Goal: Task Accomplishment & Management: Manage account settings

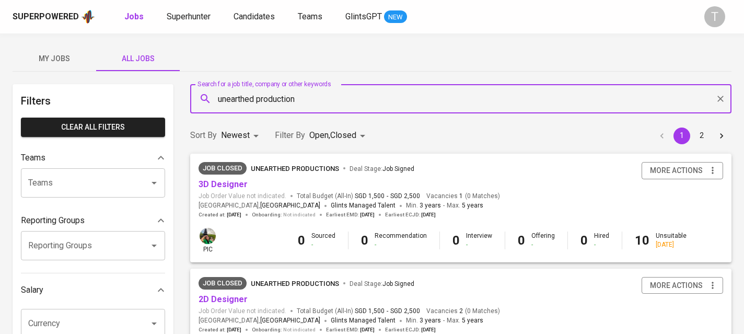
scroll to position [244, 0]
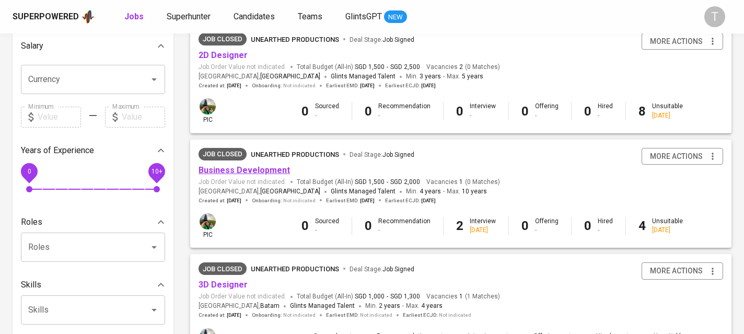
click at [256, 173] on link "Business Development" at bounding box center [244, 170] width 91 height 10
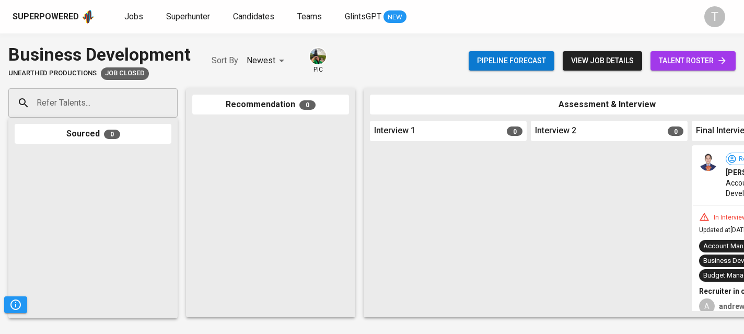
click at [669, 62] on span "talent roster" at bounding box center [693, 60] width 68 height 13
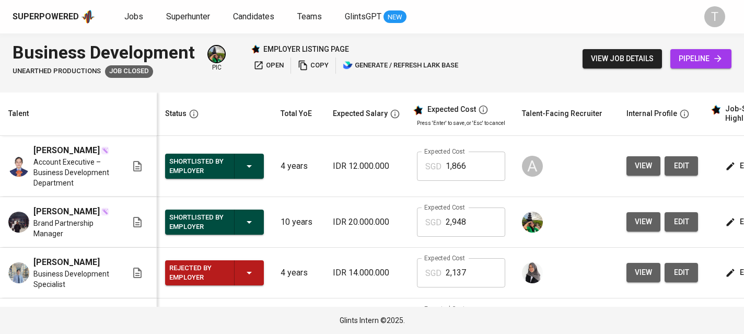
scroll to position [0, 151]
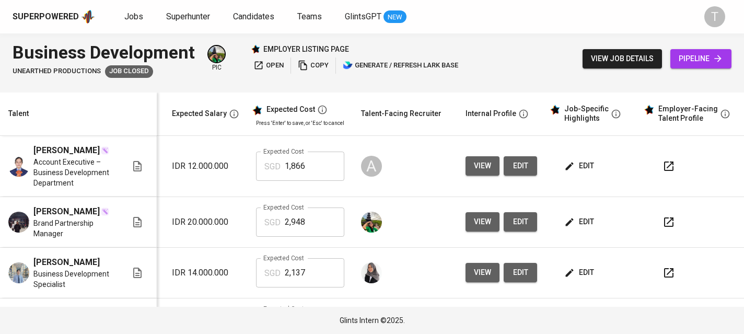
click at [663, 169] on icon "button" at bounding box center [669, 166] width 13 height 13
click at [665, 222] on icon "button" at bounding box center [669, 221] width 9 height 9
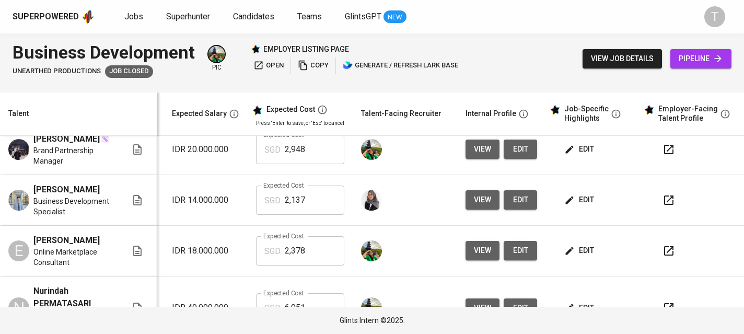
scroll to position [74, 166]
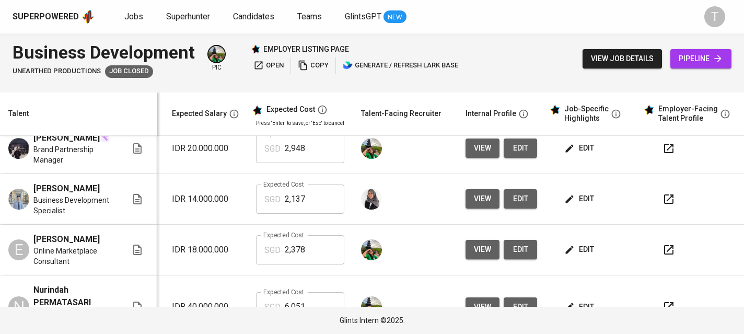
click at [663, 205] on icon "button" at bounding box center [669, 199] width 13 height 13
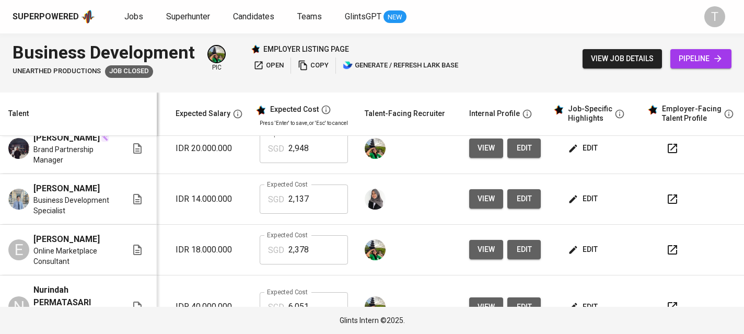
scroll to position [74, 154]
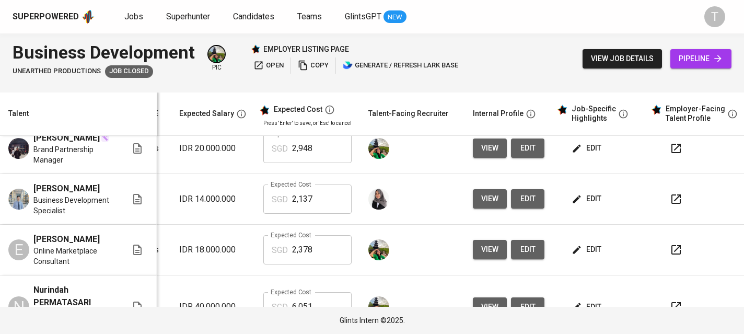
click at [482, 153] on span "view" at bounding box center [490, 148] width 17 height 13
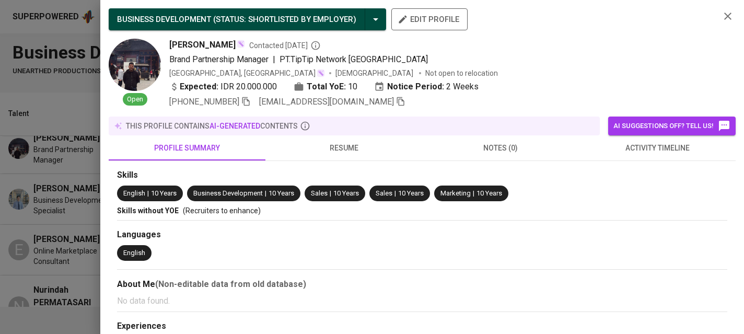
click at [357, 146] on span "resume" at bounding box center [344, 148] width 144 height 13
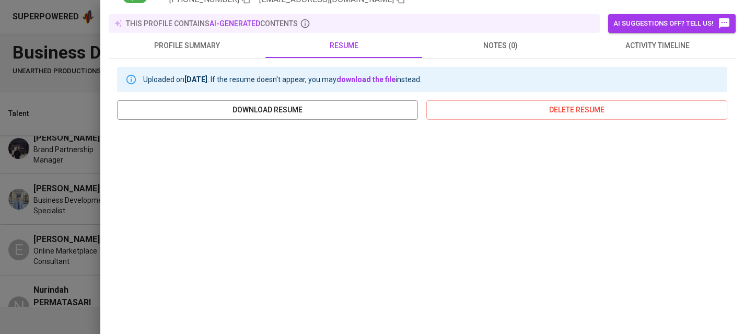
scroll to position [112, 0]
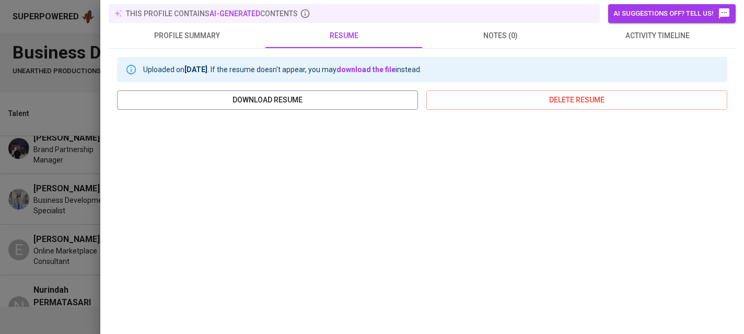
click at [37, 134] on div at bounding box center [372, 167] width 744 height 334
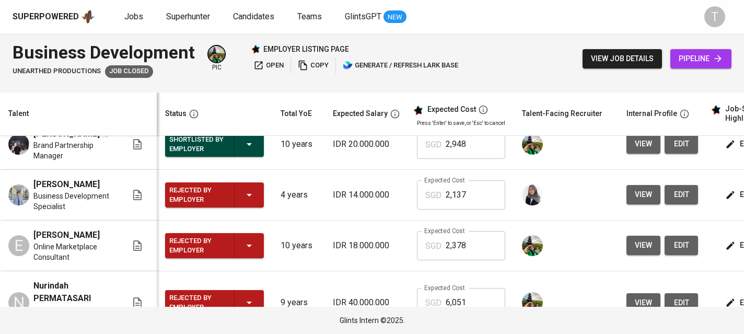
scroll to position [207, 0]
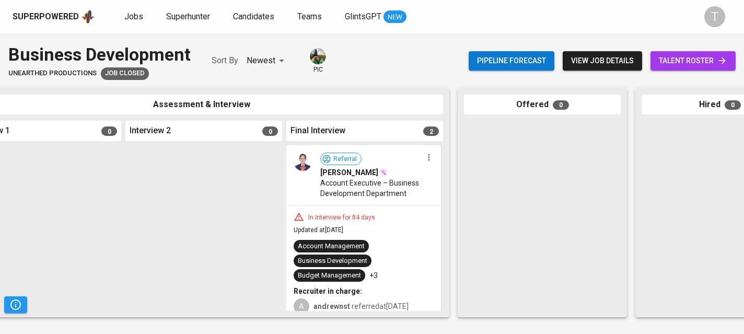
scroll to position [212, 0]
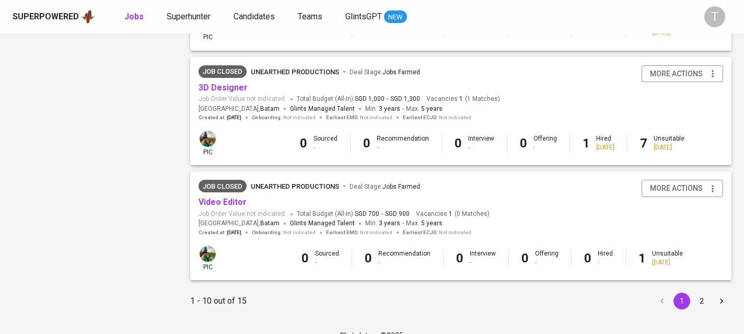
scroll to position [1010, 0]
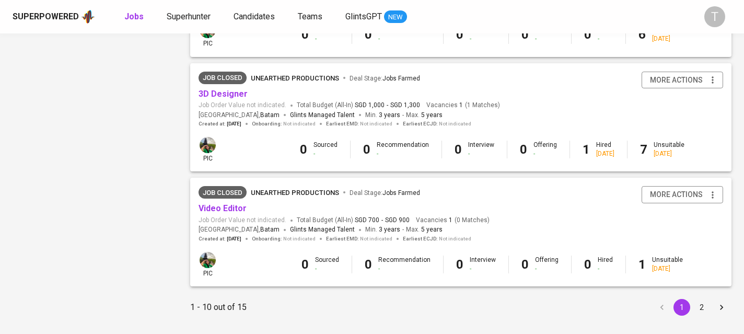
click at [708, 315] on button "2" at bounding box center [702, 307] width 17 height 17
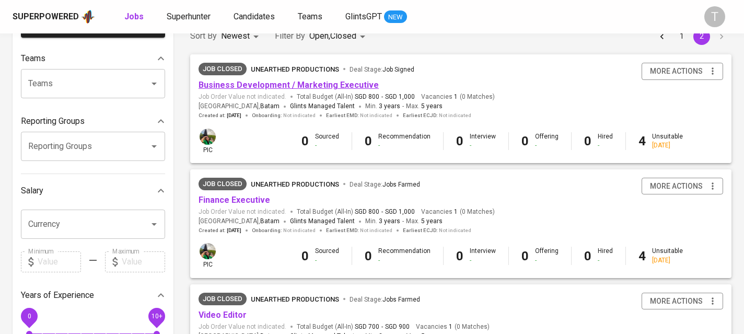
scroll to position [459, 0]
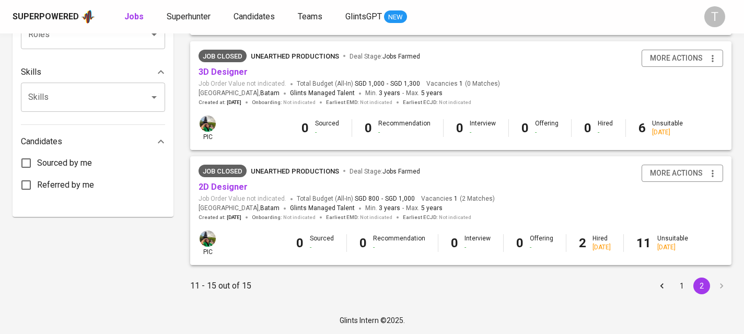
click at [689, 285] on button "1" at bounding box center [682, 286] width 17 height 17
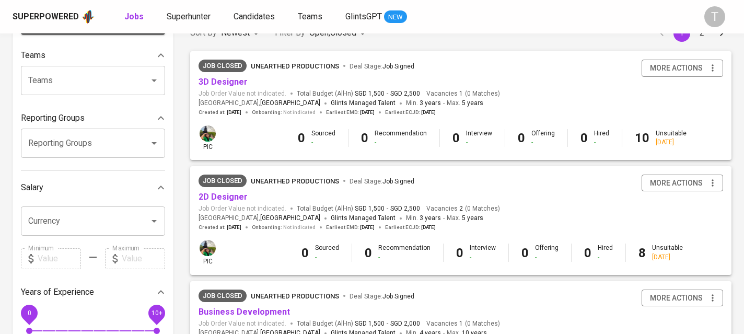
scroll to position [194, 0]
